Goal: Task Accomplishment & Management: Manage account settings

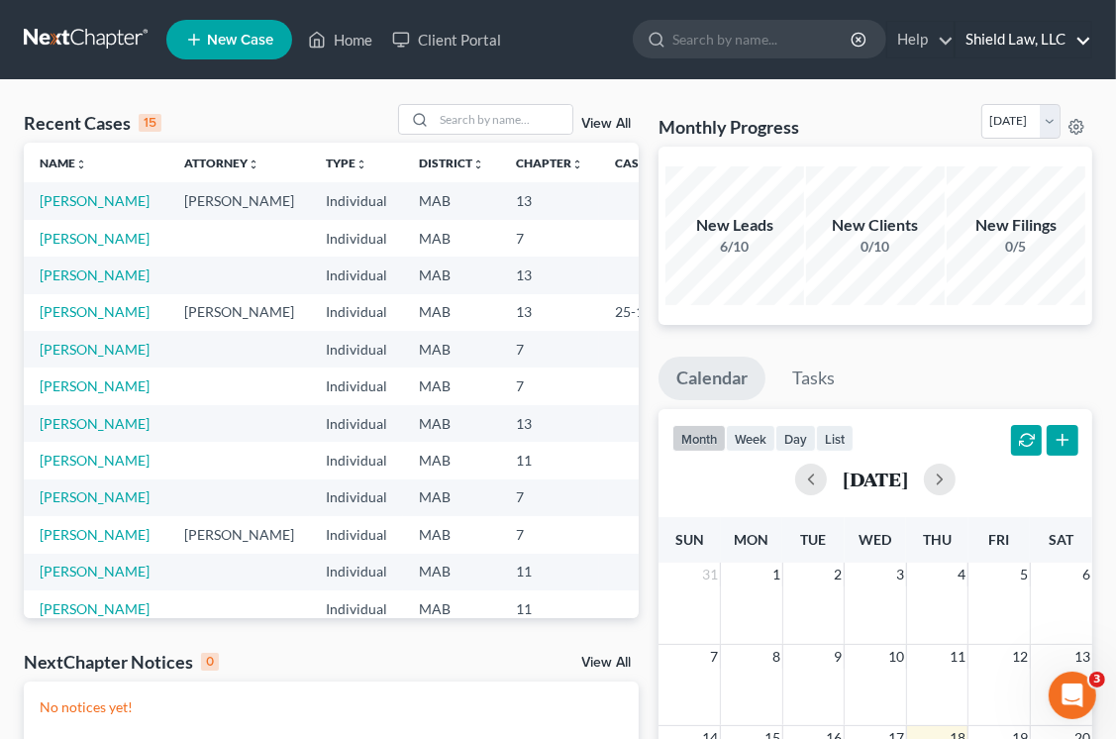
click at [1022, 30] on link "Shield Law, LLC" at bounding box center [1024, 40] width 136 height 36
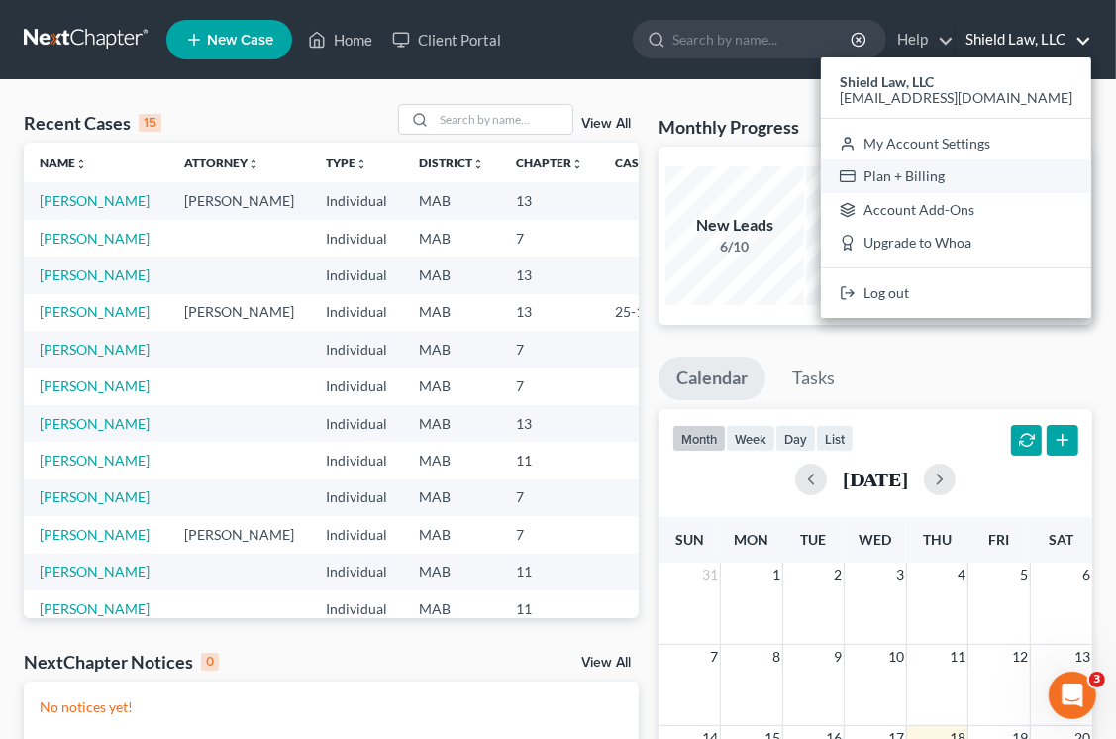
click at [987, 174] on link "Plan + Billing" at bounding box center [956, 176] width 270 height 34
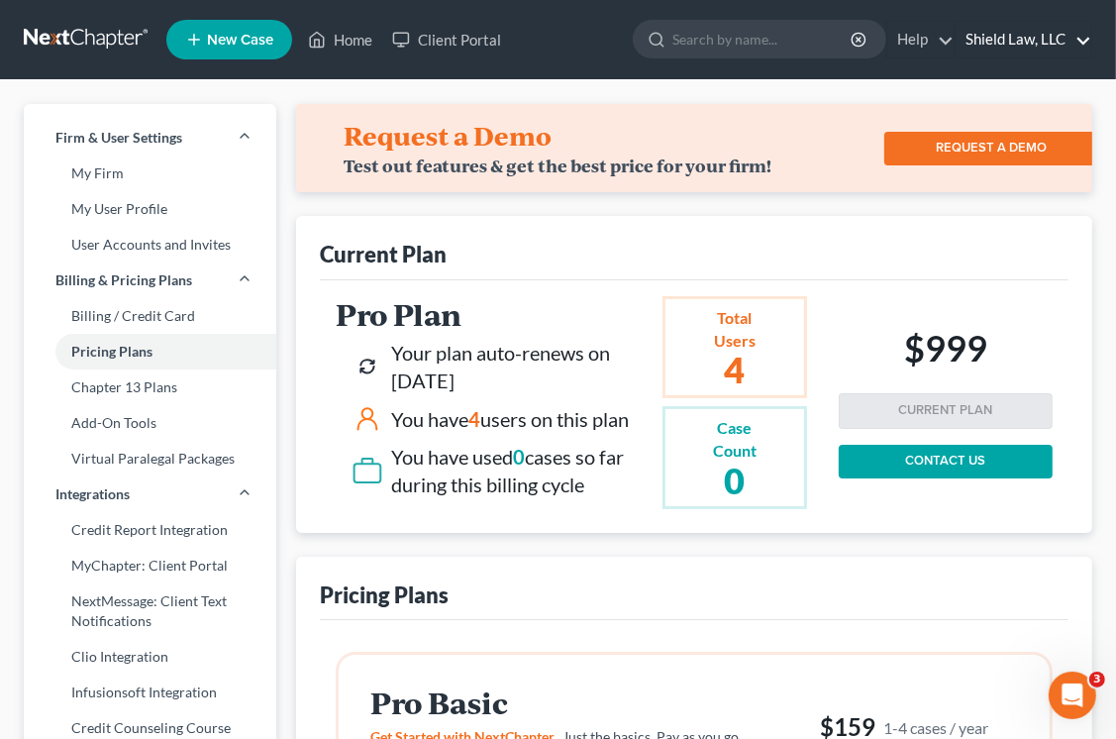
click at [1086, 36] on link "Shield Law, LLC" at bounding box center [1024, 40] width 136 height 36
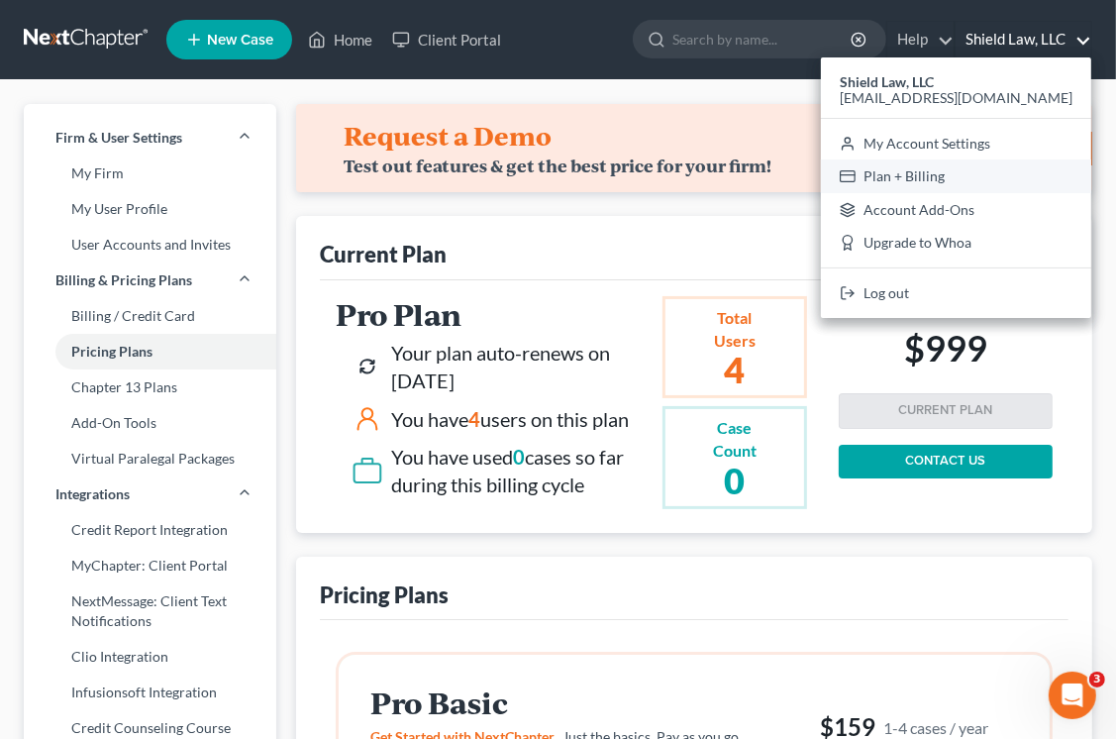
click at [1020, 175] on link "Plan + Billing" at bounding box center [956, 176] width 270 height 34
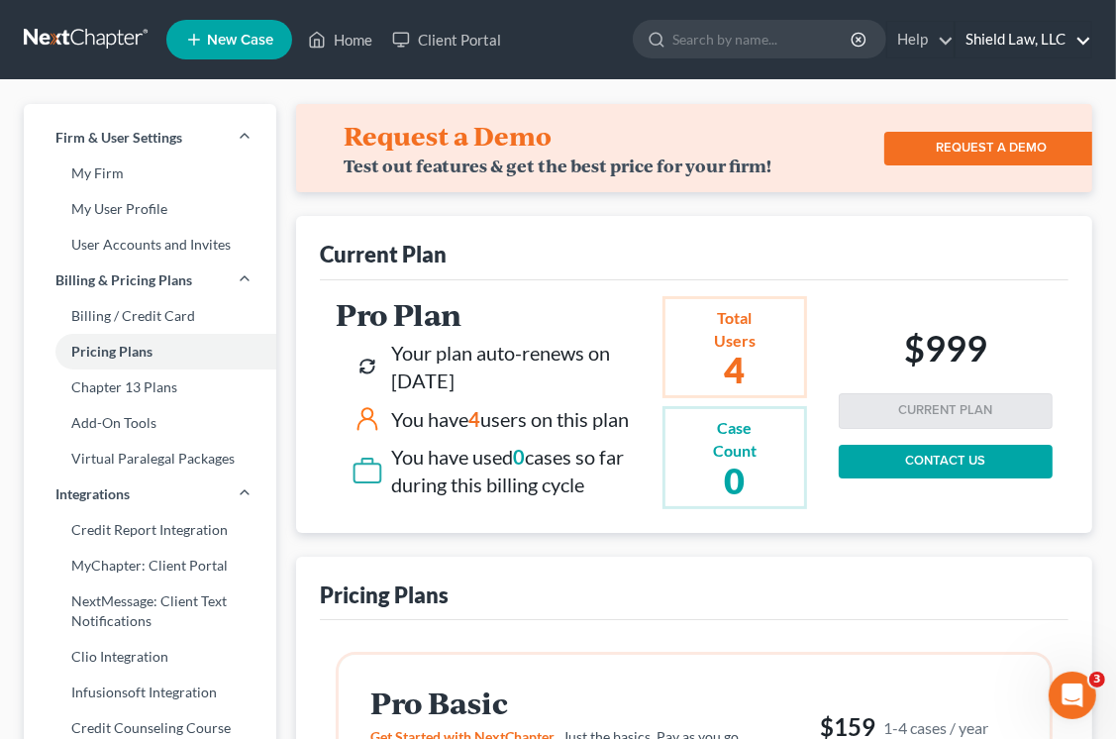
click at [1038, 32] on link "Shield Law, LLC" at bounding box center [1024, 40] width 136 height 36
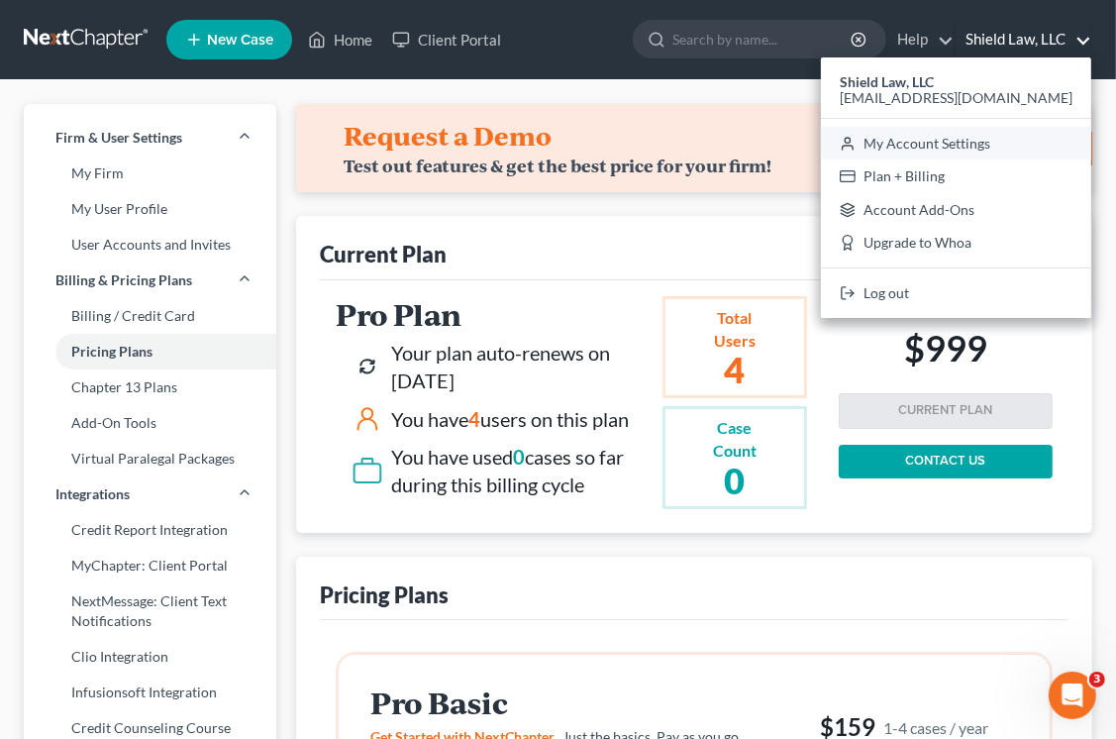
click at [987, 140] on link "My Account Settings" at bounding box center [956, 144] width 270 height 34
select select "39"
select select "24"
select select "22"
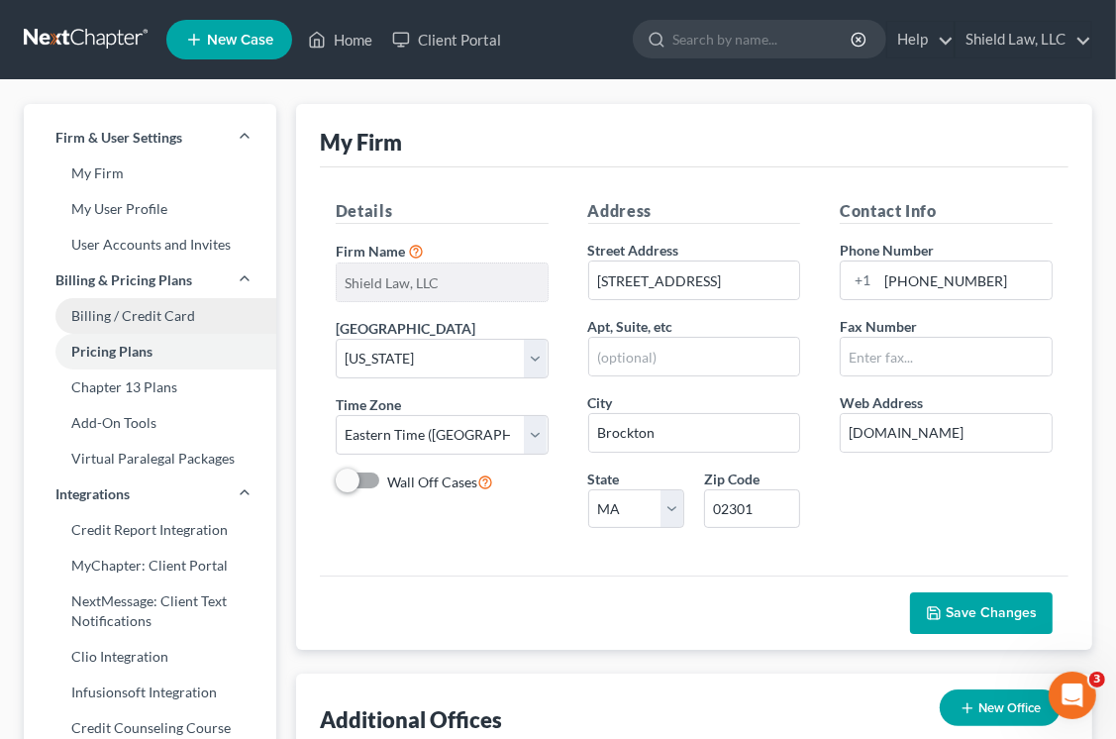
click at [153, 315] on link "Billing / Credit Card" at bounding box center [150, 316] width 253 height 36
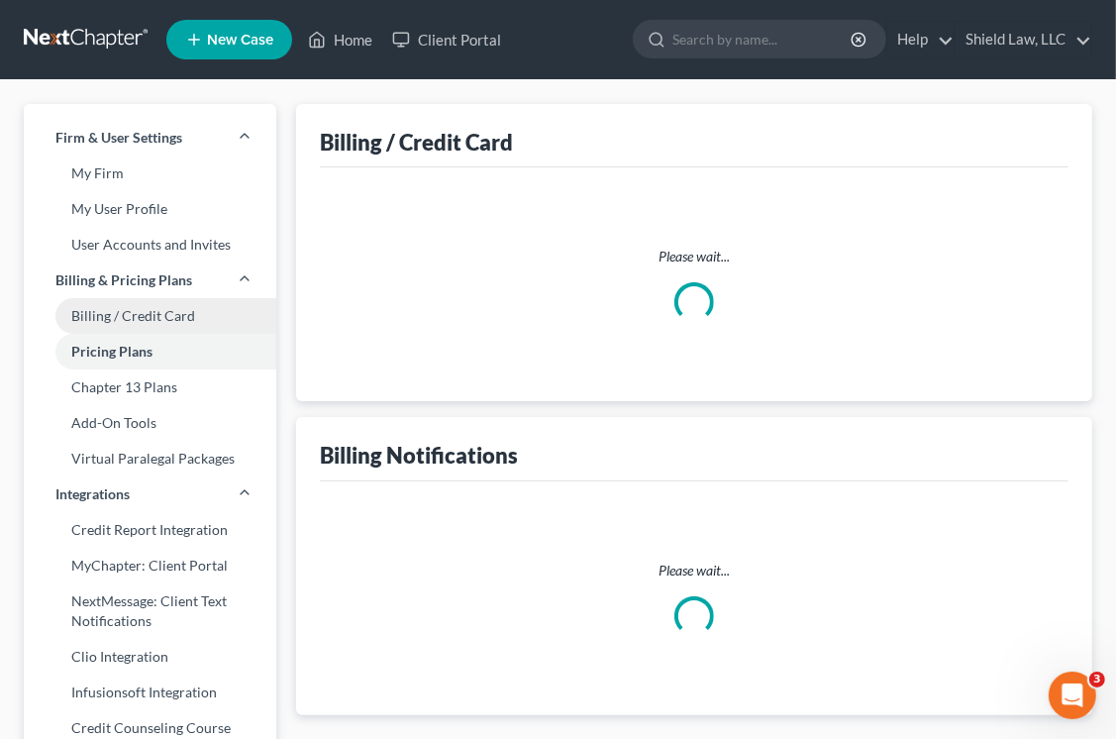
select select "22"
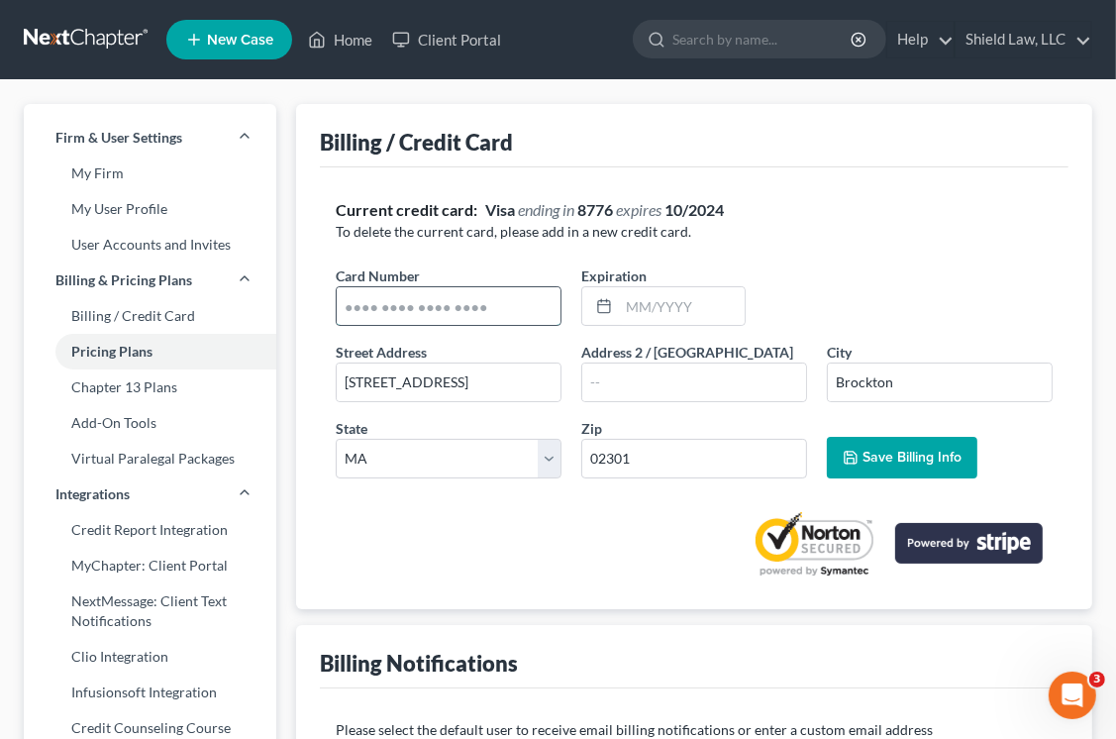
click at [511, 300] on input "text" at bounding box center [449, 306] width 224 height 38
click at [811, 241] on p "To delete the current card, please add in a new credit card." at bounding box center [694, 232] width 717 height 20
click at [482, 315] on input "text" at bounding box center [449, 306] width 224 height 38
type input "[CREDIT_CARD_NUMBER]"
type input "08/2027"
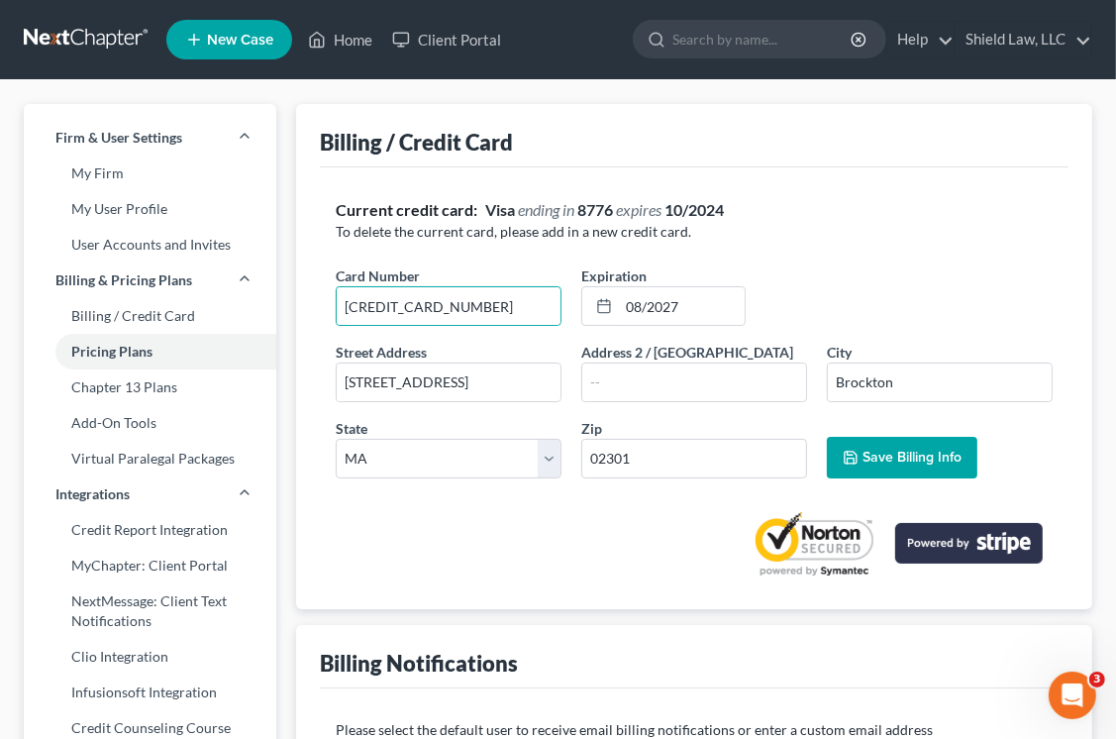
click at [911, 461] on span "Save Billing Info" at bounding box center [912, 457] width 99 height 17
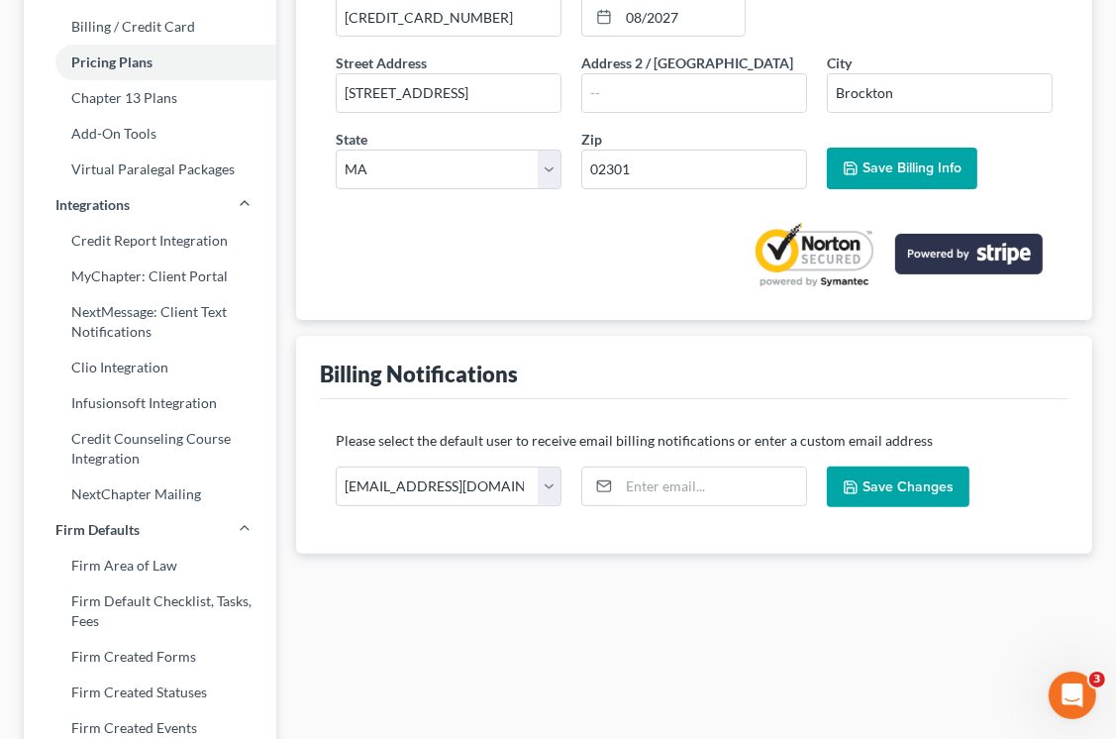
scroll to position [297, 0]
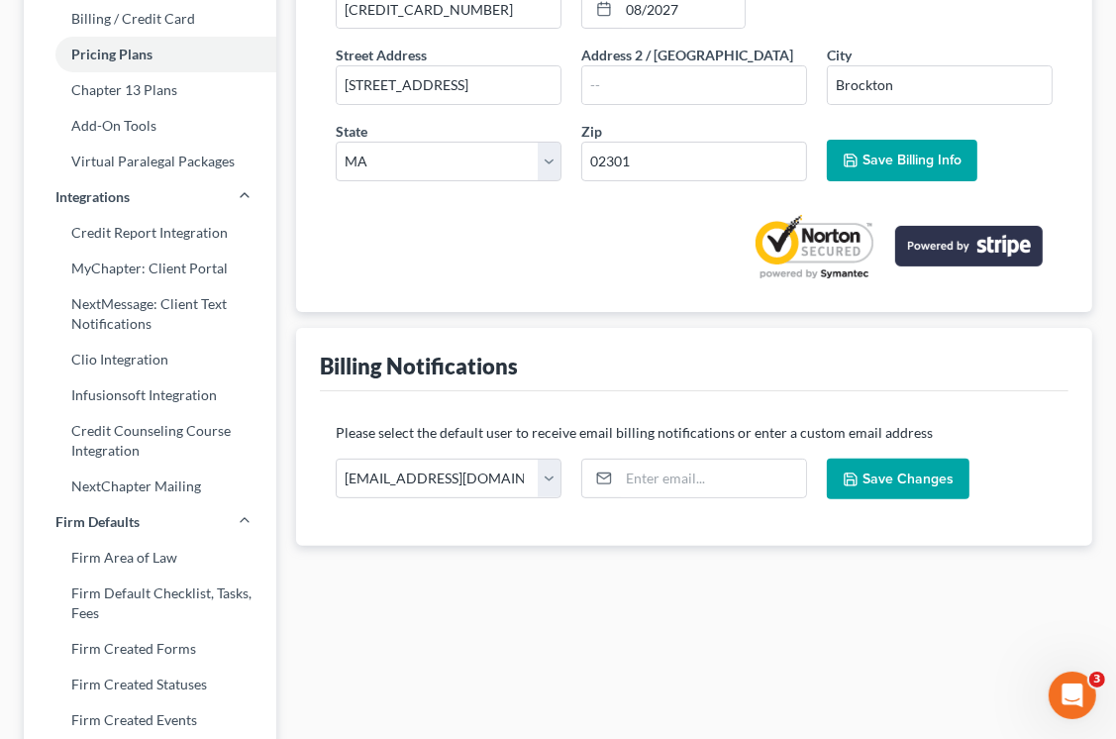
click at [892, 478] on span "Save Changes" at bounding box center [908, 479] width 91 height 17
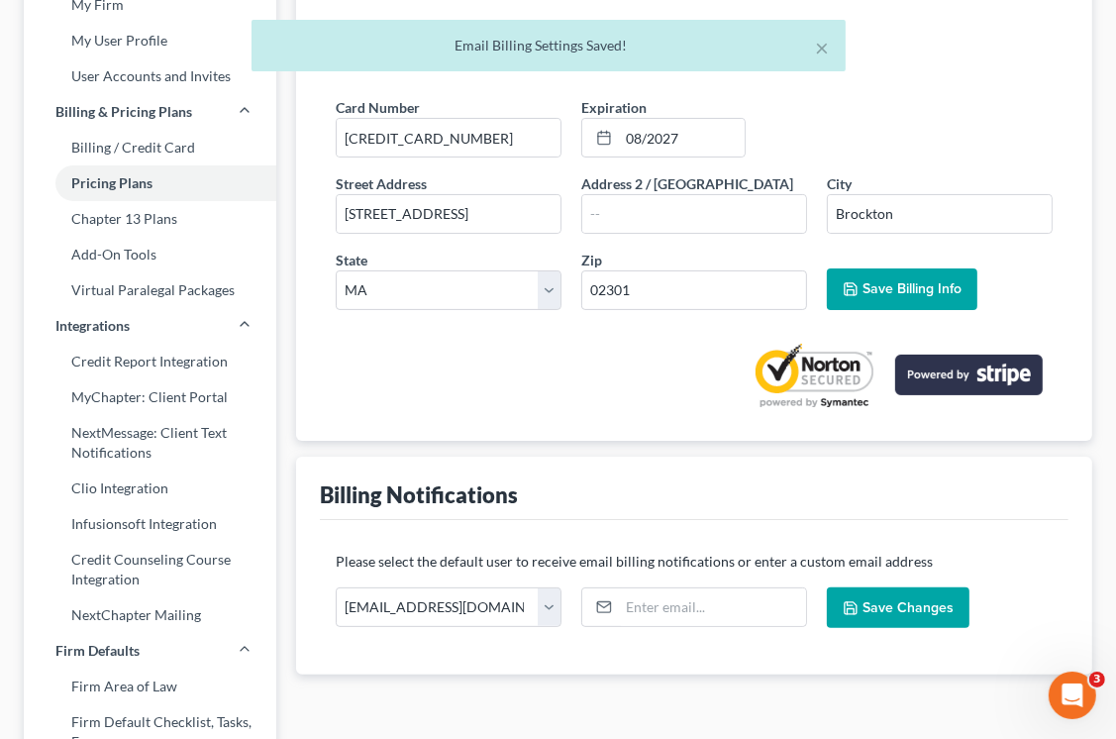
scroll to position [0, 0]
